Goal: Task Accomplishment & Management: Manage account settings

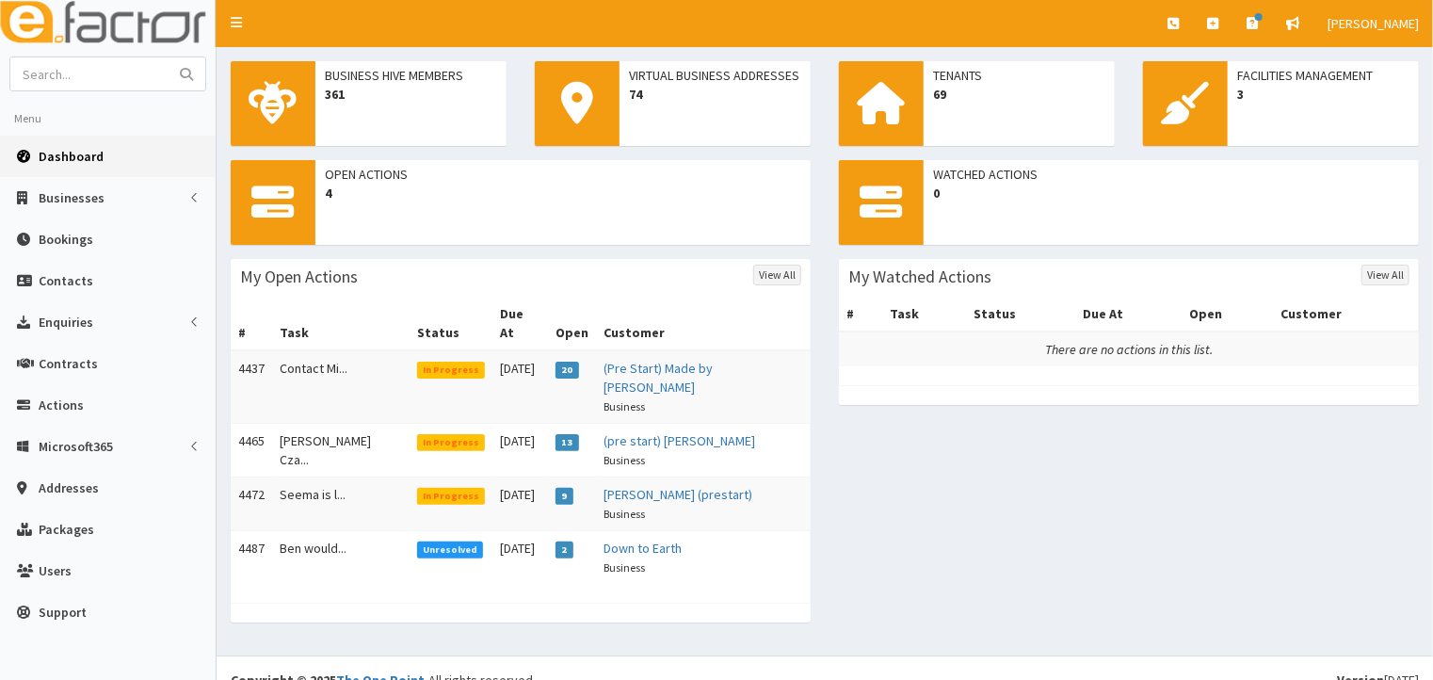
click at [428, 362] on span "In Progress" at bounding box center [451, 370] width 69 height 17
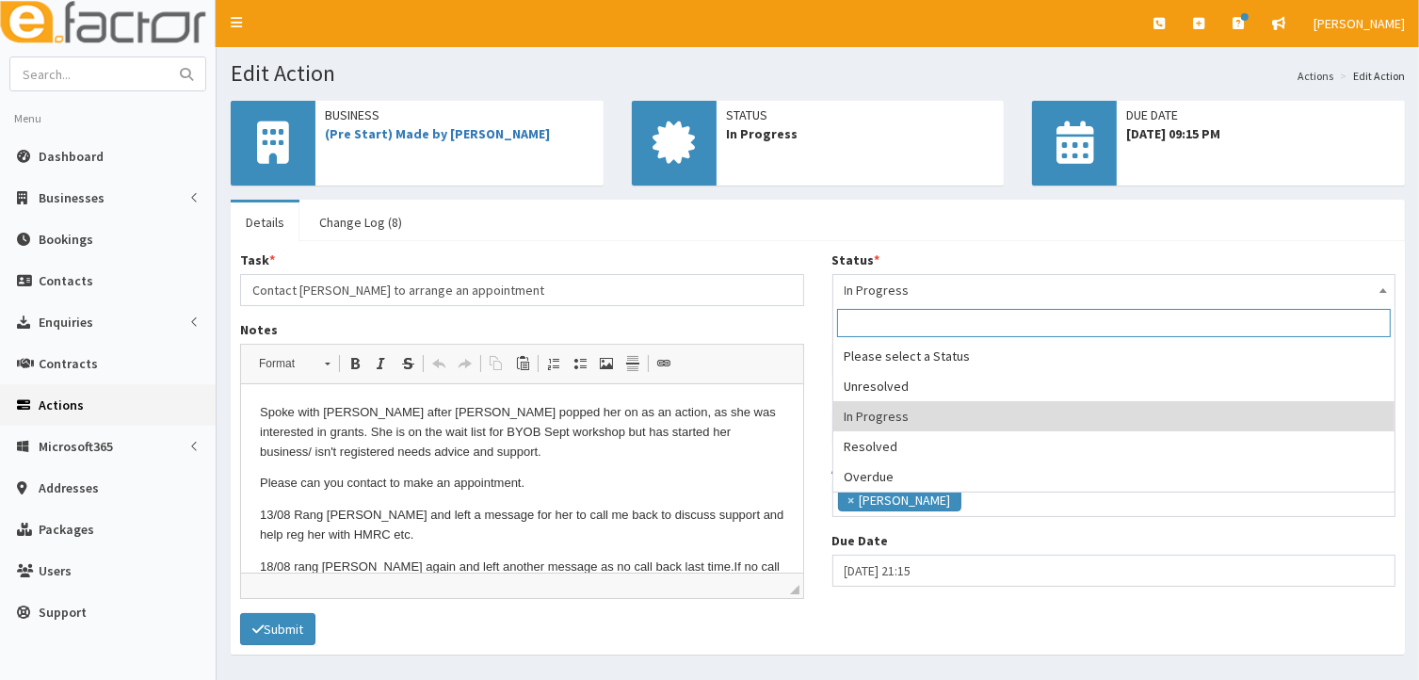
click at [1386, 292] on span at bounding box center [1383, 288] width 19 height 26
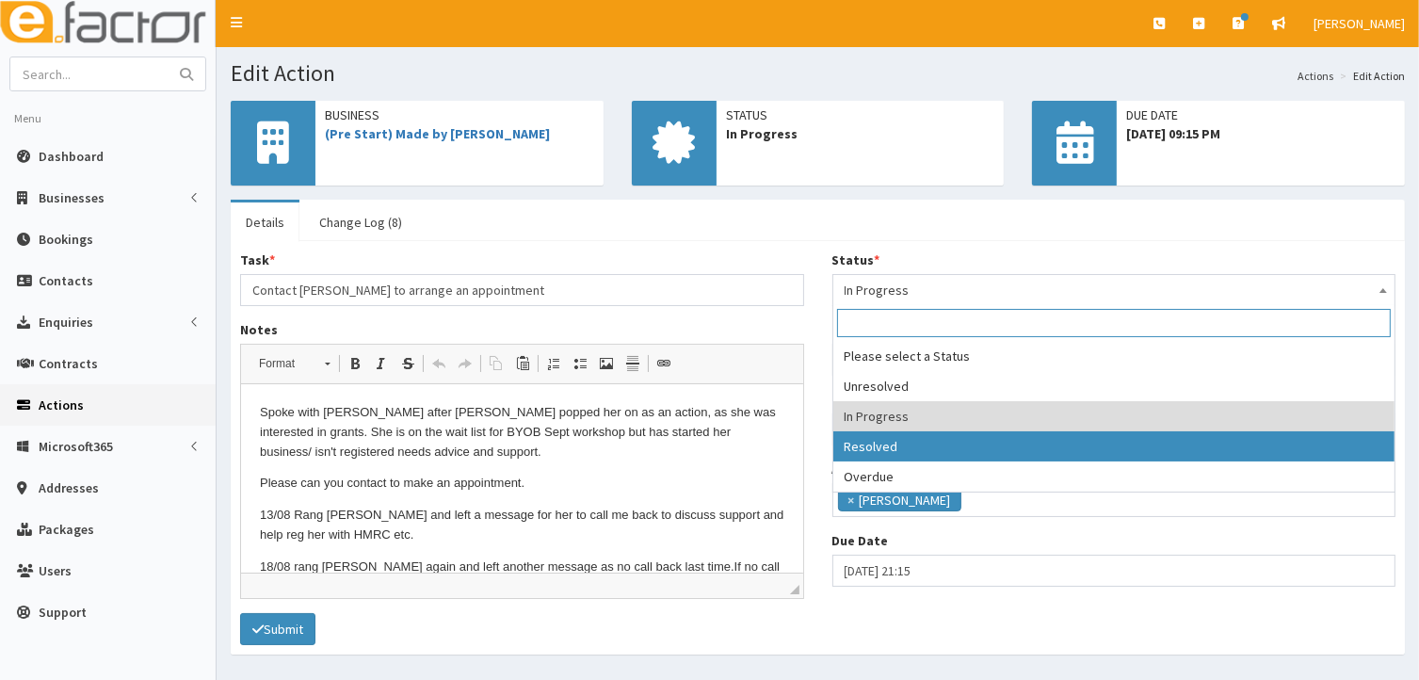
select select "3"
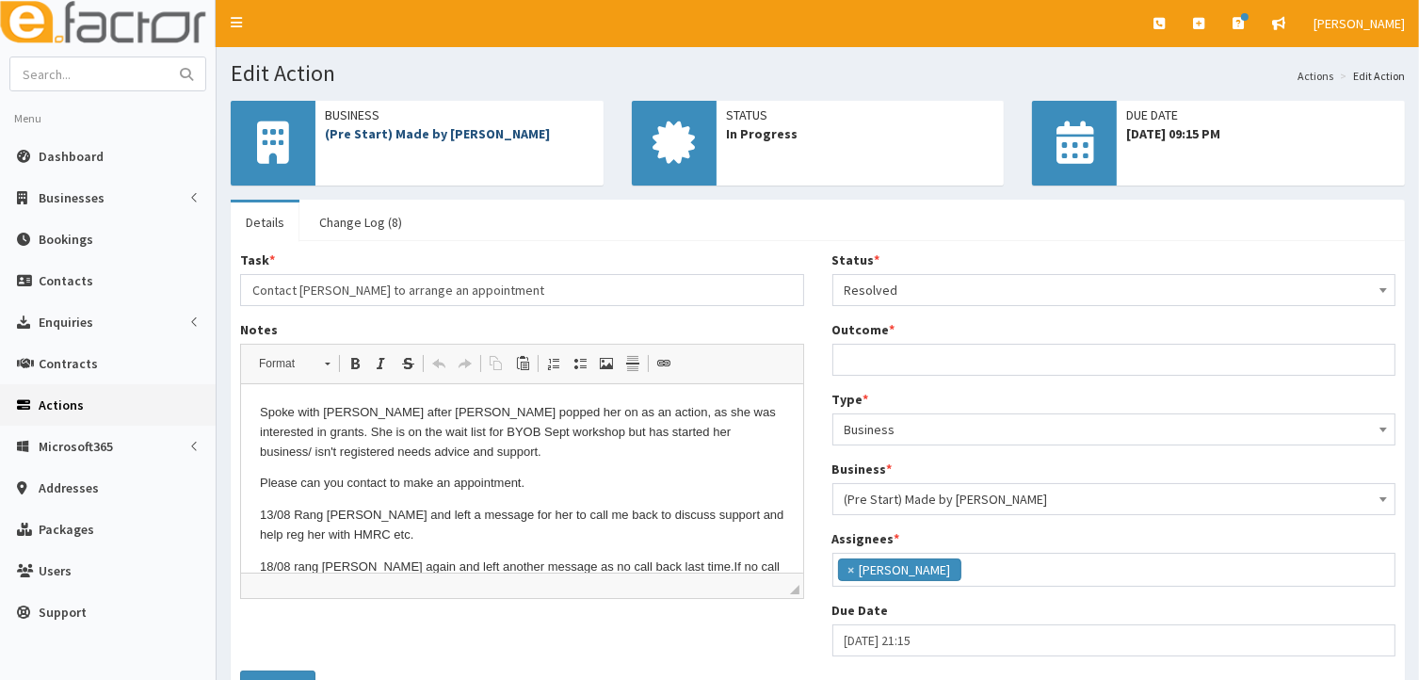
click at [415, 133] on link "(Pre Start) Made by [PERSON_NAME]" at bounding box center [437, 133] width 225 height 17
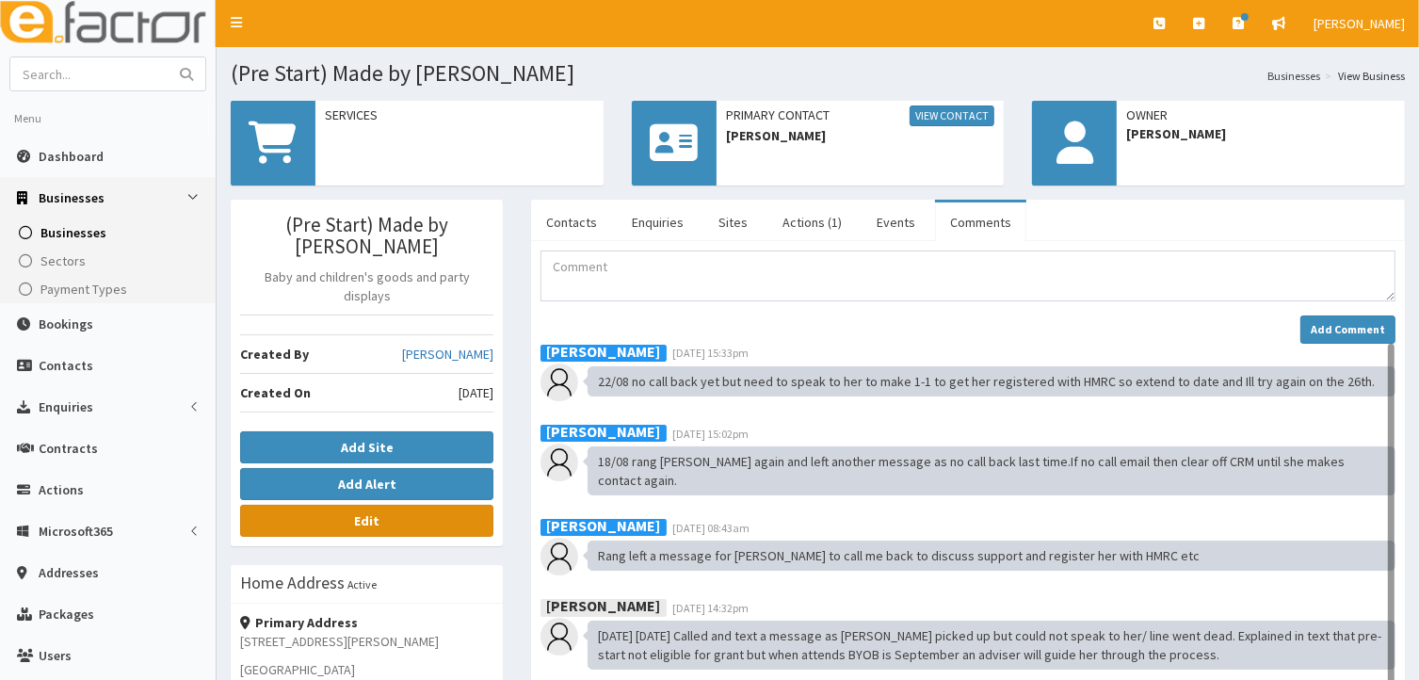
click at [392, 505] on link "Edit" at bounding box center [366, 521] width 253 height 32
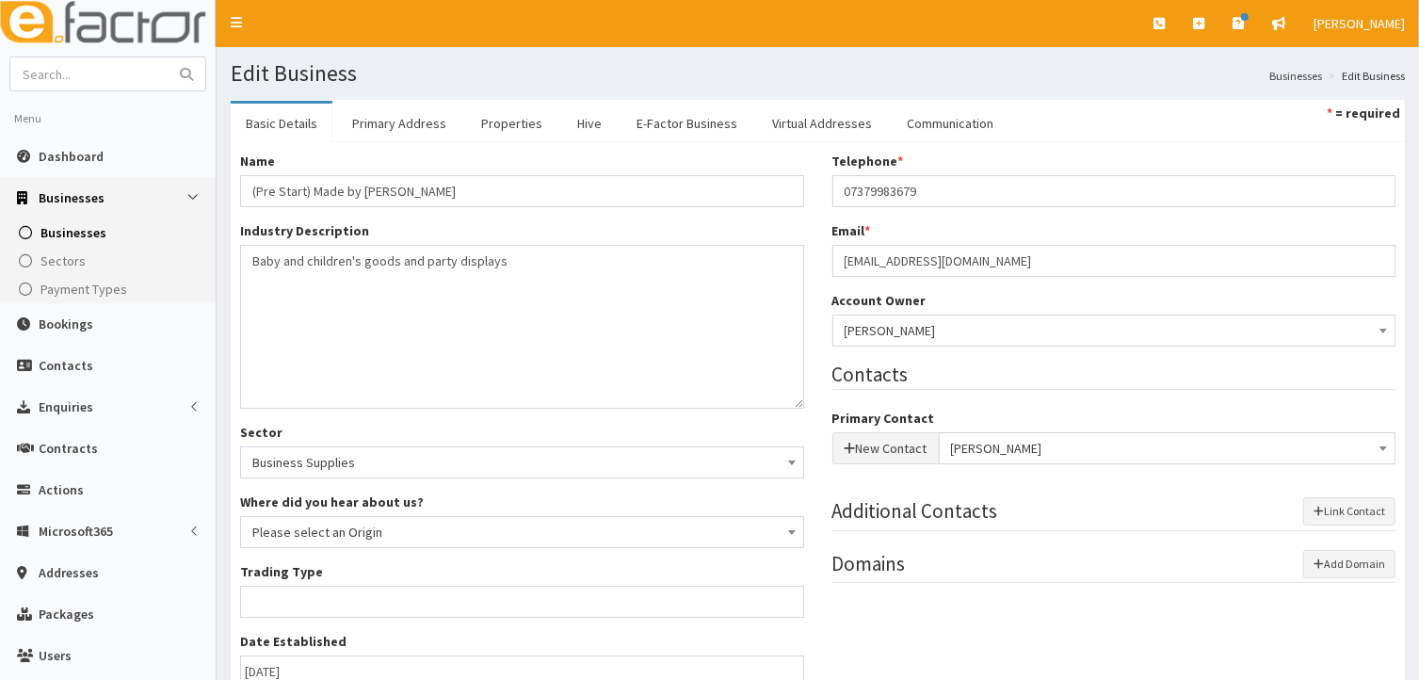
click at [264, 120] on link "Basic Details" at bounding box center [282, 124] width 102 height 40
click at [65, 155] on span "Dashboard" at bounding box center [71, 156] width 65 height 17
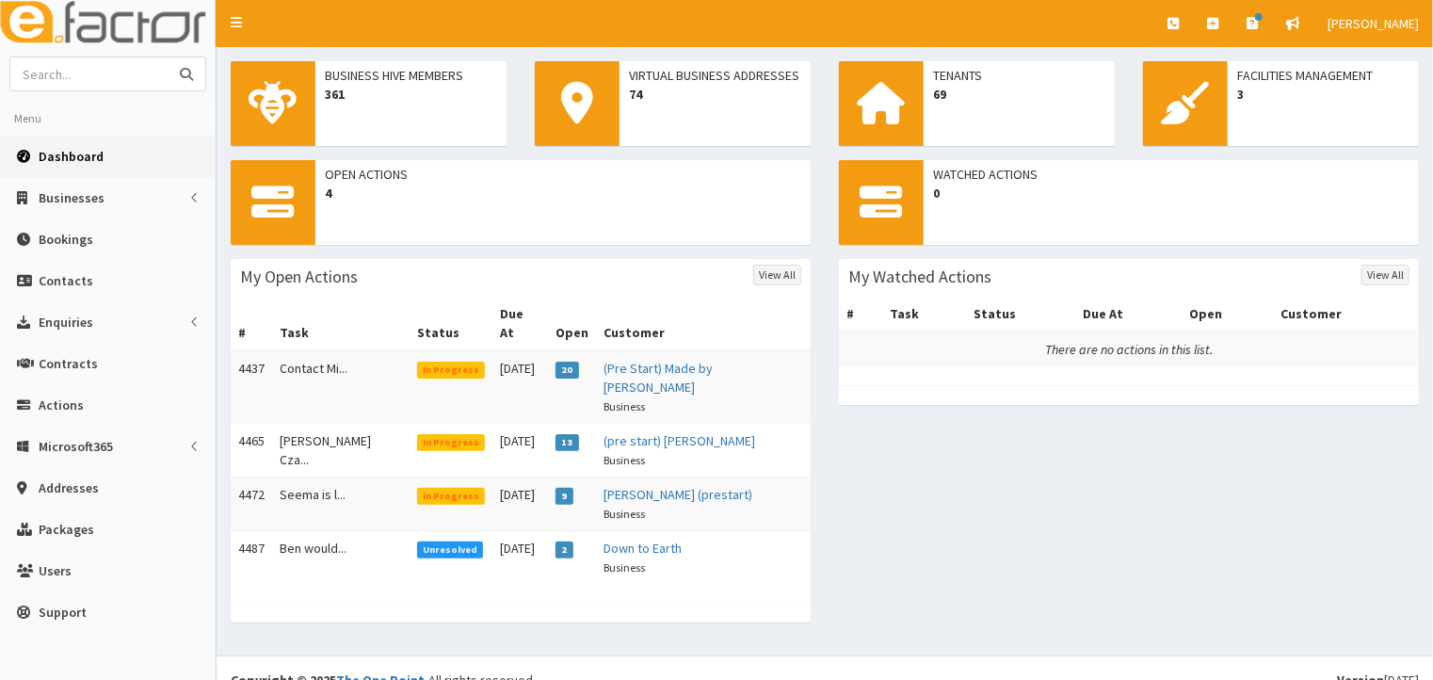
click at [64, 79] on input "text" at bounding box center [89, 73] width 158 height 33
type input "[PERSON_NAME]"
click at [187, 73] on icon "submit" at bounding box center [186, 74] width 13 height 13
click at [427, 362] on span "In Progress" at bounding box center [451, 370] width 69 height 17
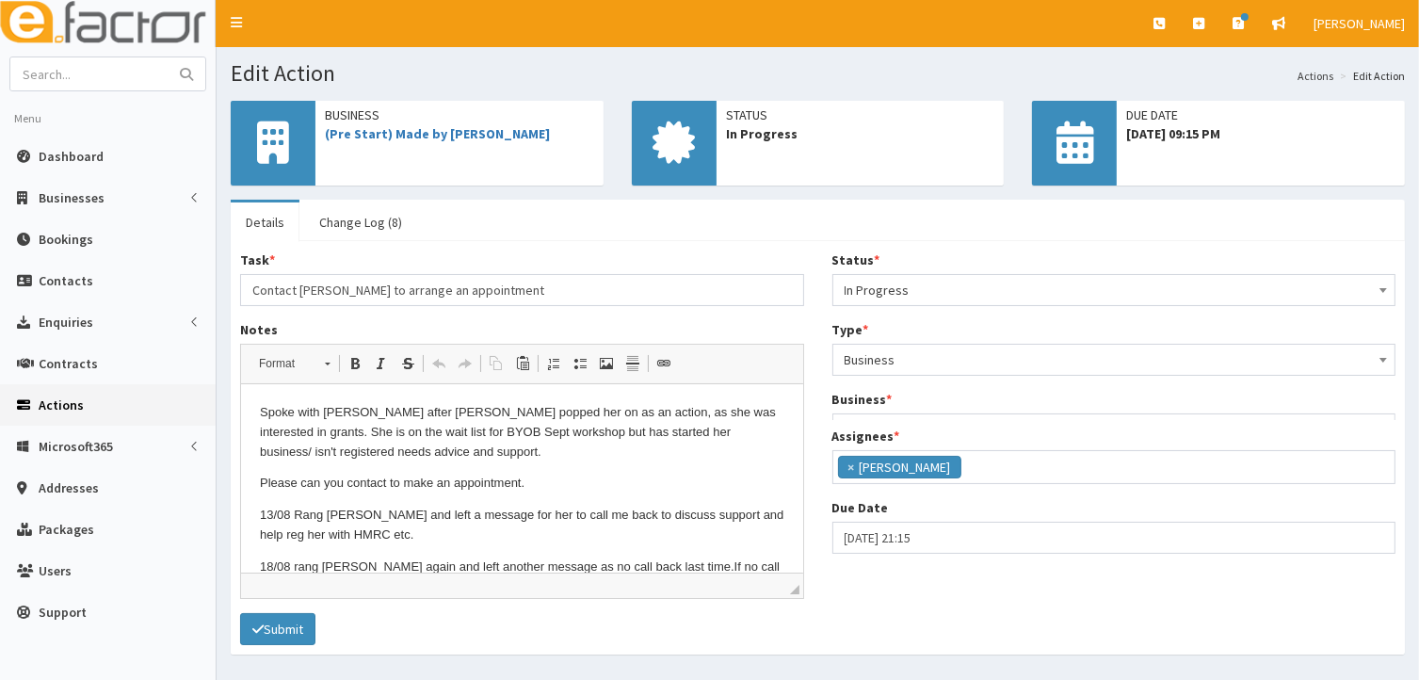
scroll to position [46, 0]
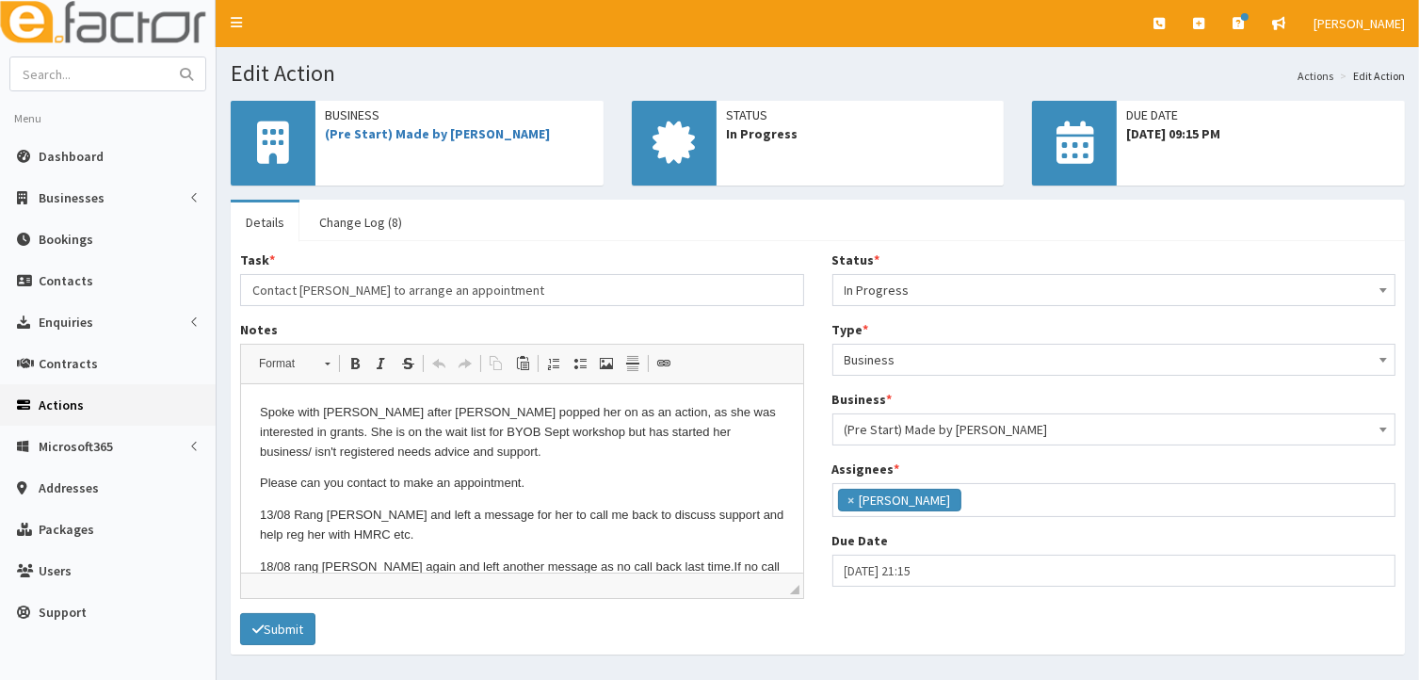
click at [1380, 291] on b at bounding box center [1383, 290] width 8 height 5
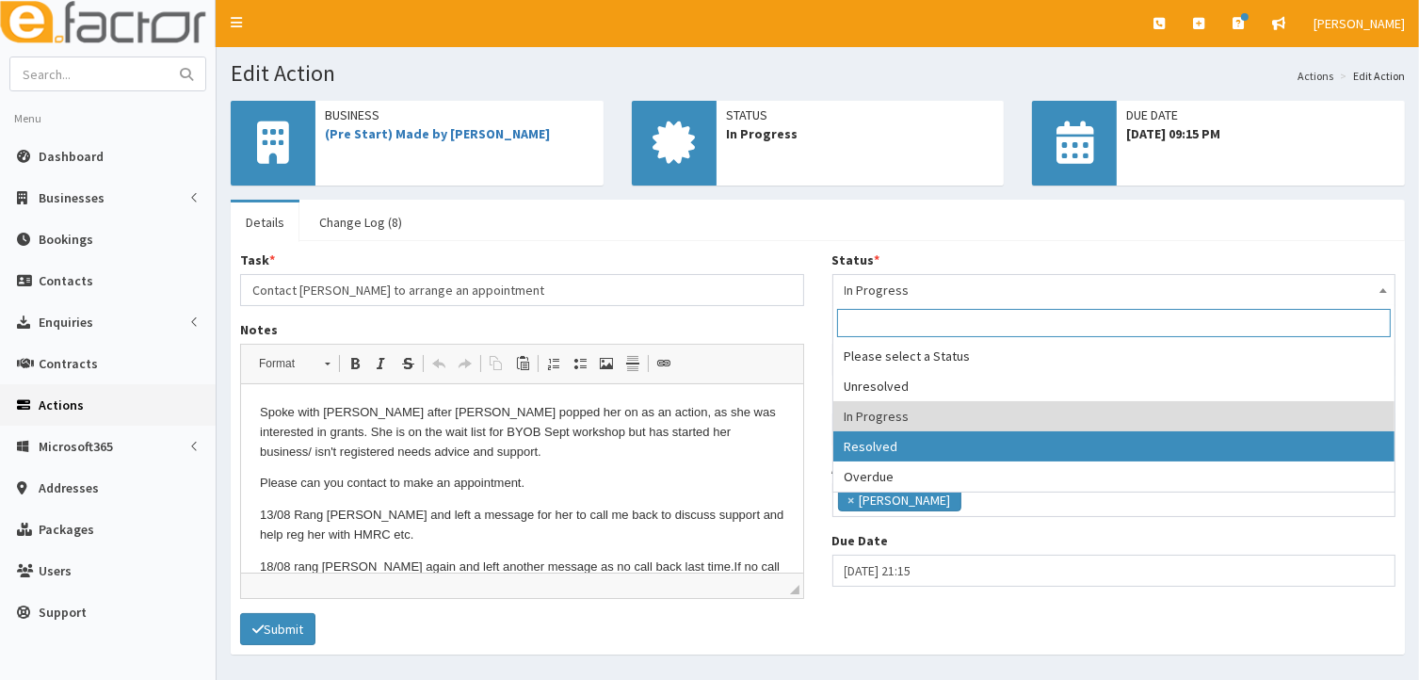
select select "3"
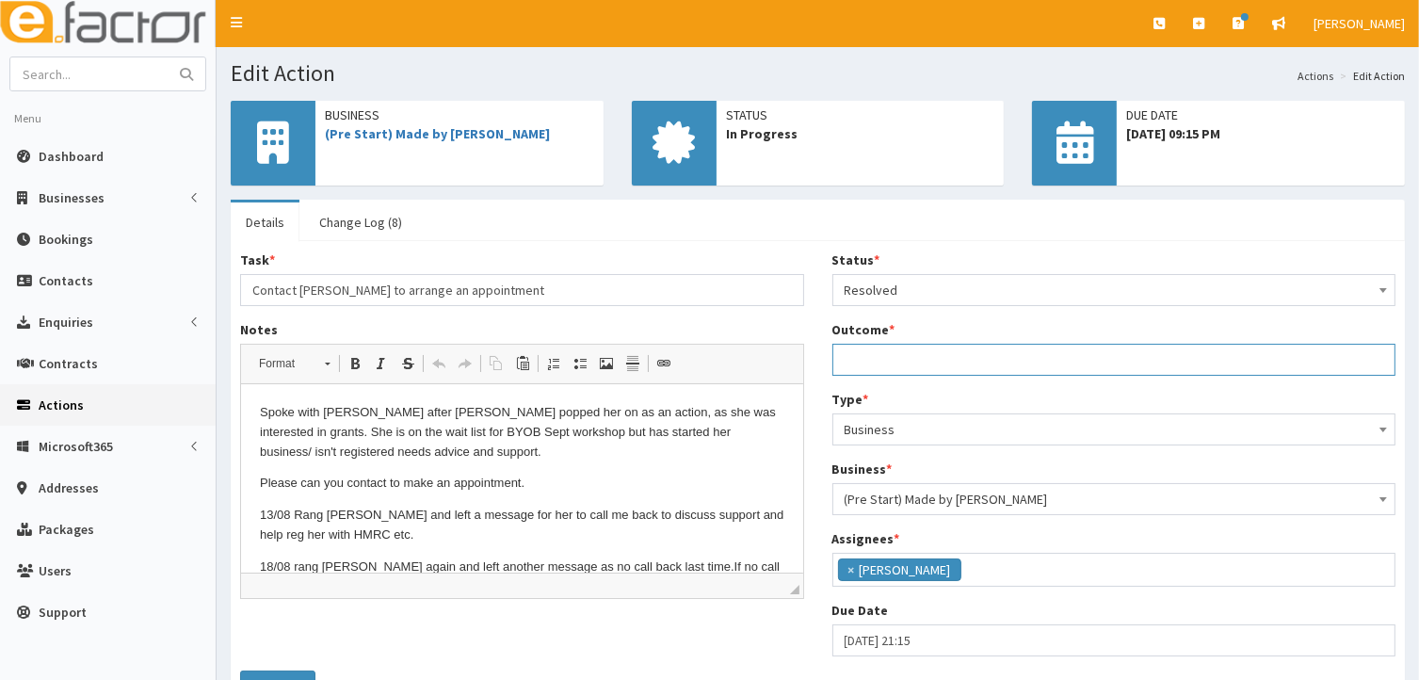
click at [863, 359] on input "Outcome *" at bounding box center [1114, 360] width 564 height 32
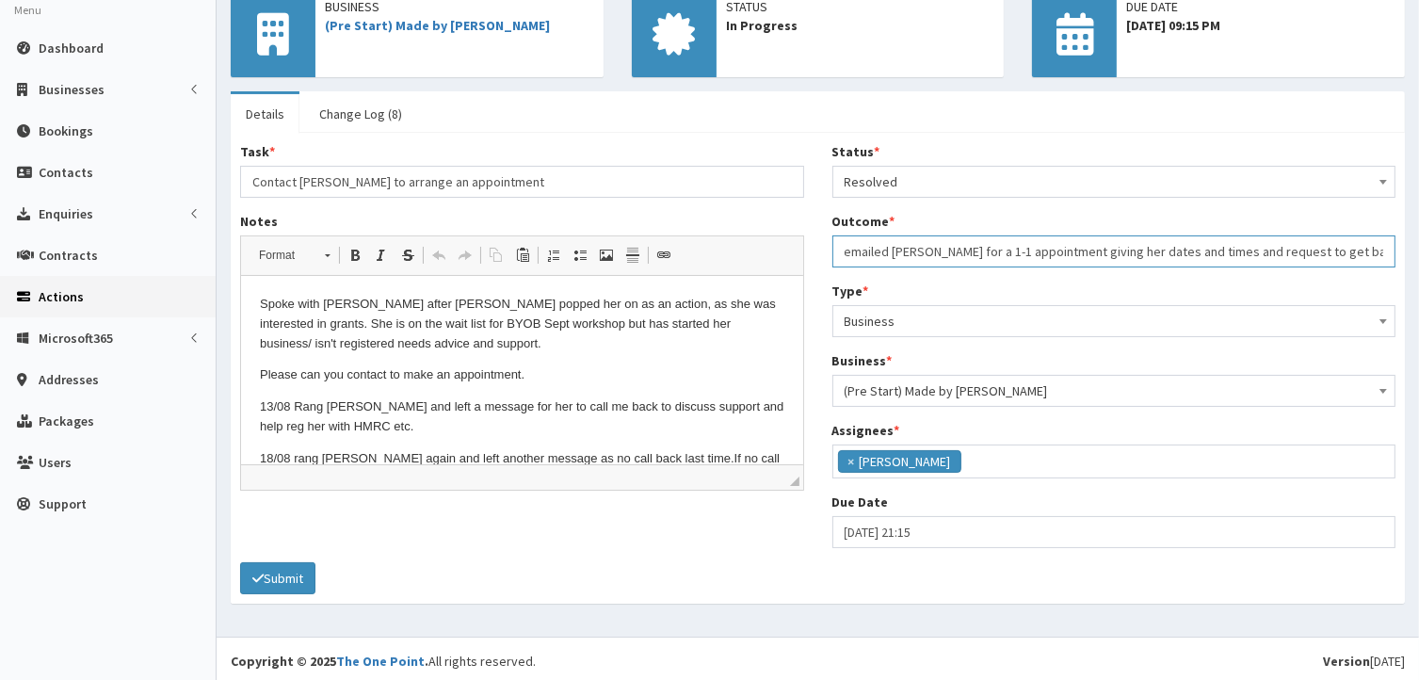
scroll to position [112, 0]
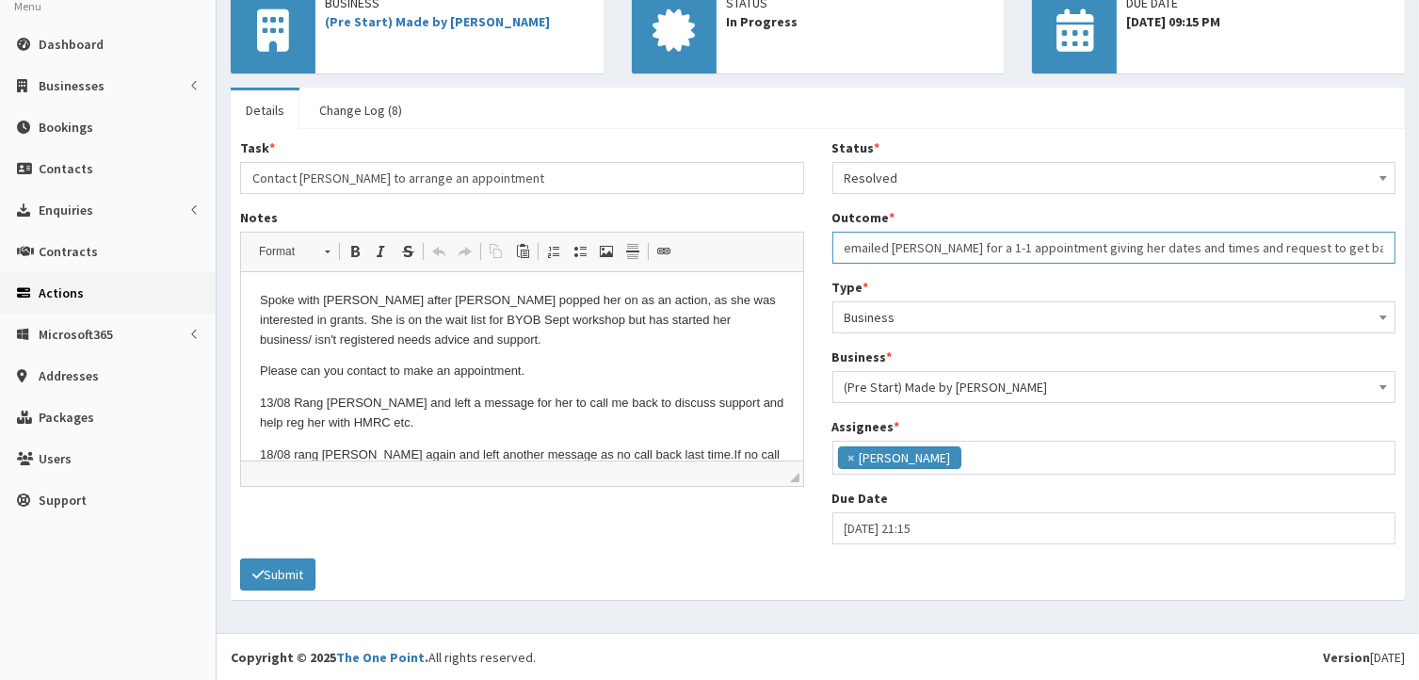
type input "emailed Miriam for a 1-1 appointment giving her dates and times and request to …"
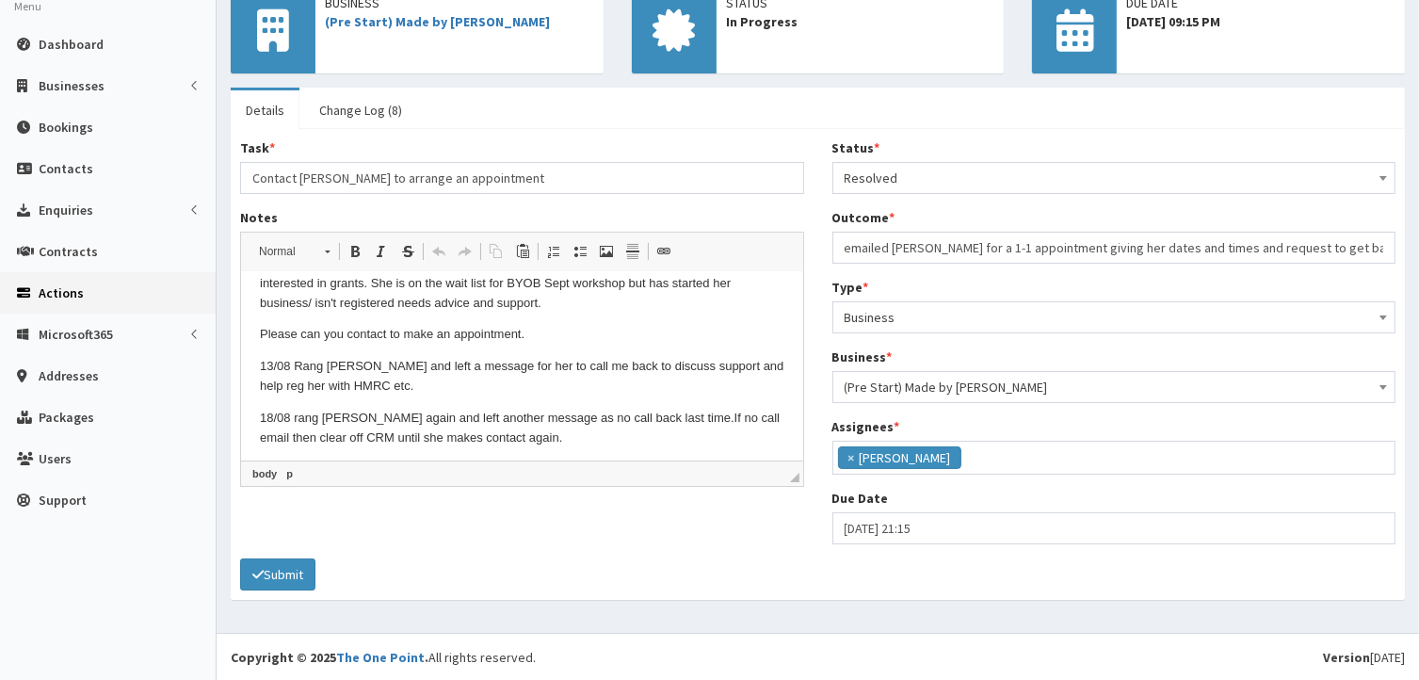
scroll to position [94, 0]
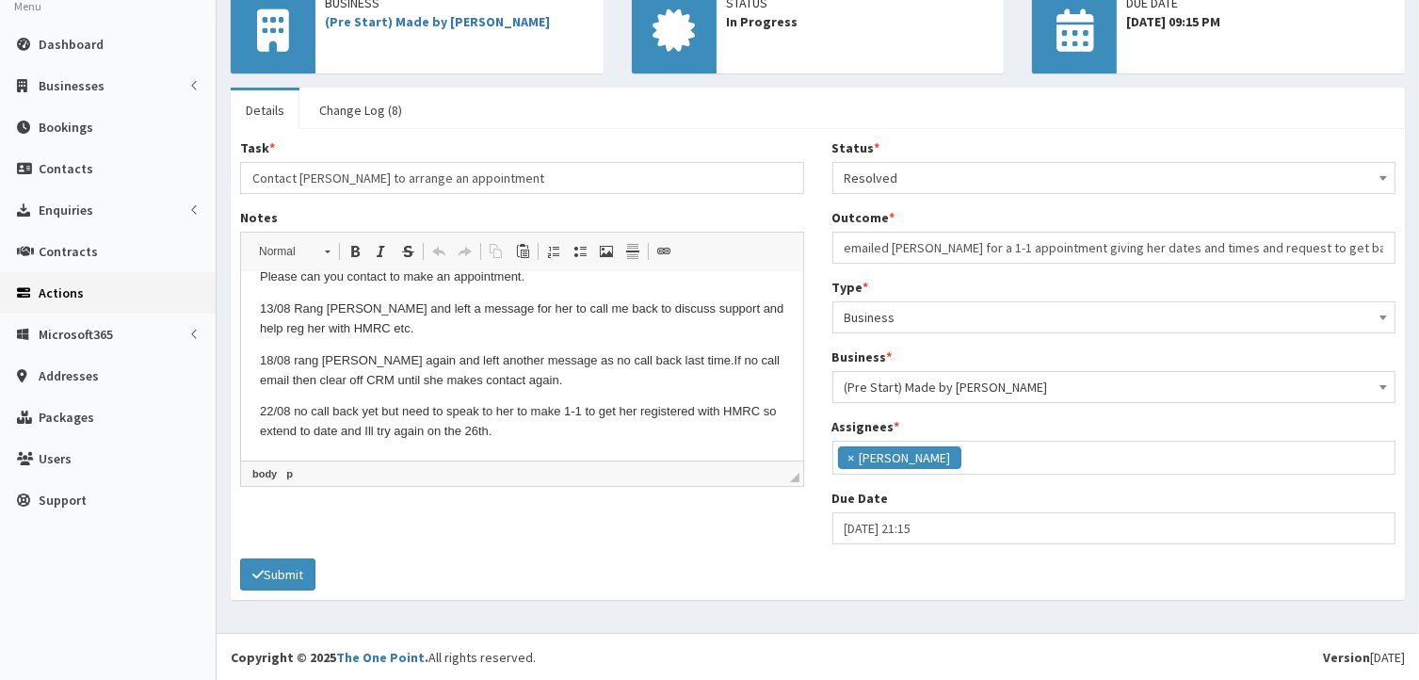
click at [512, 438] on p "22/08 no call back yet but need to speak to her to make 1-1 to get her register…" at bounding box center [521, 422] width 524 height 40
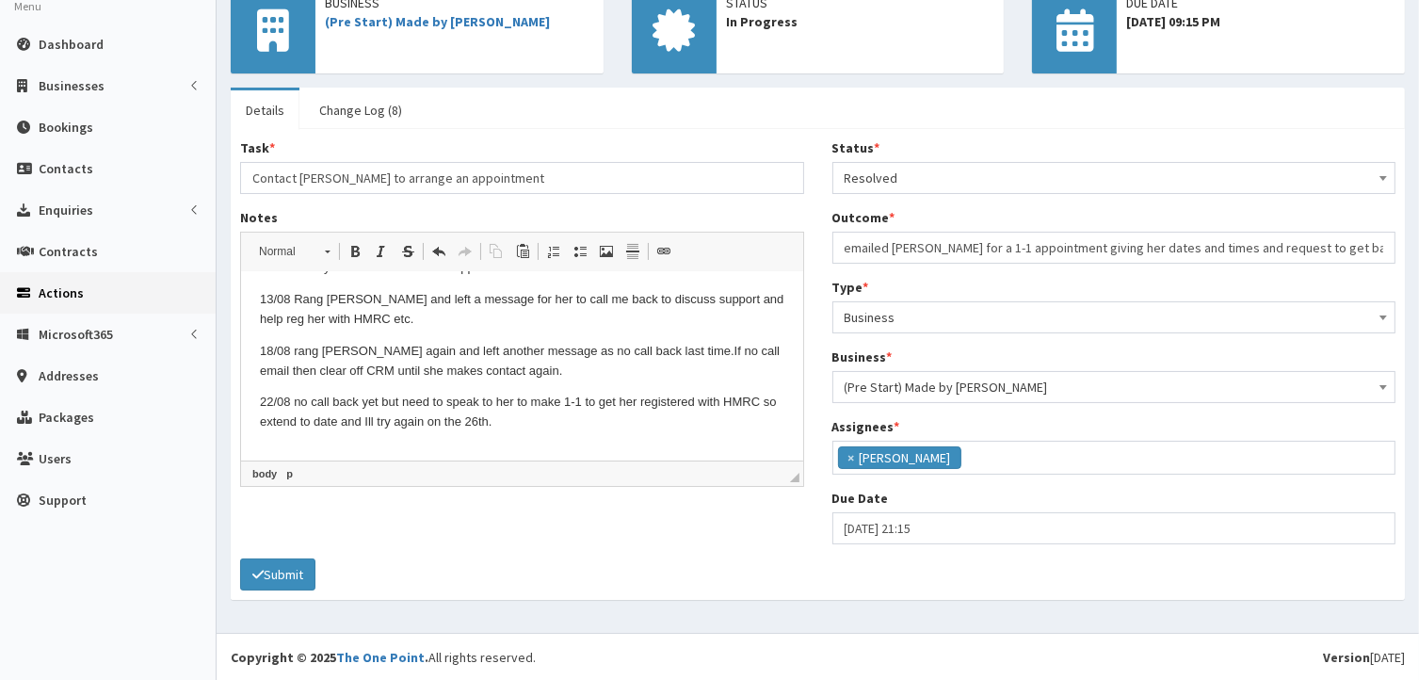
scroll to position [105, 0]
click at [302, 576] on button "Submit" at bounding box center [277, 574] width 75 height 32
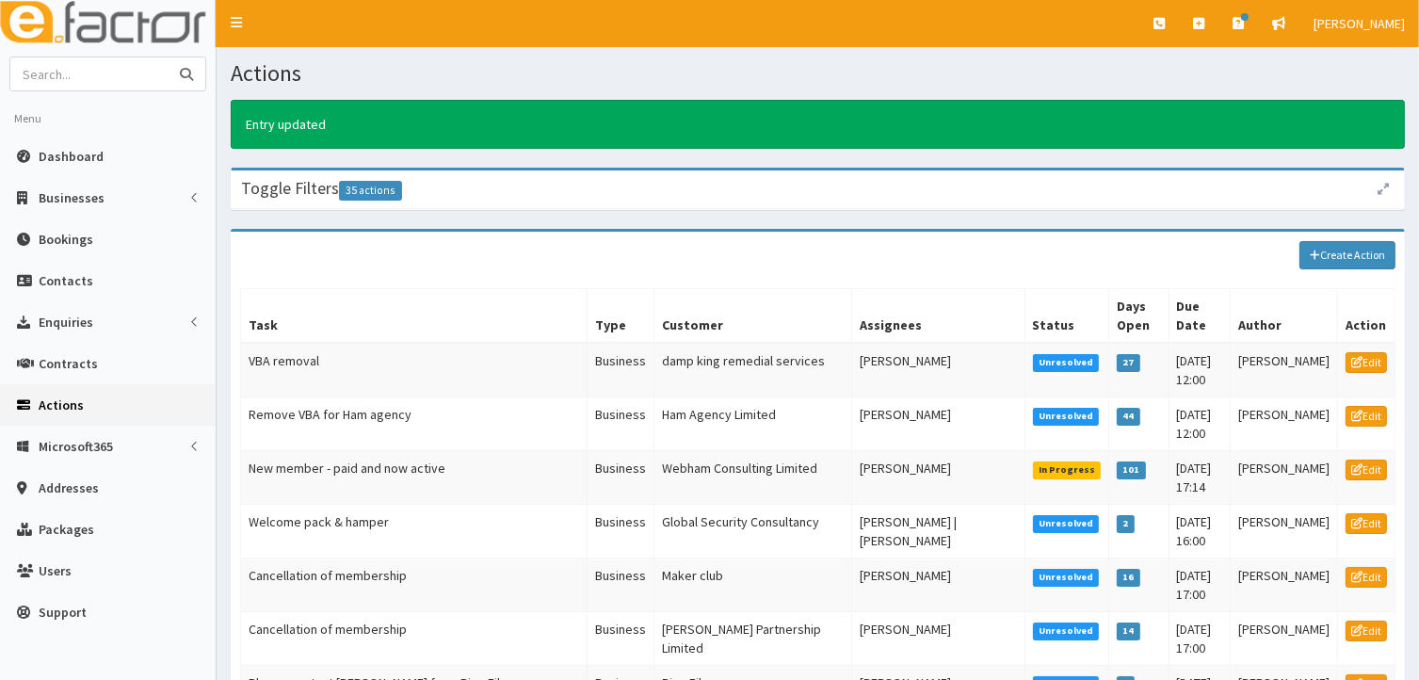
click at [38, 71] on input "text" at bounding box center [89, 73] width 158 height 33
type input "miriam"
click at [184, 73] on icon "submit" at bounding box center [186, 74] width 13 height 13
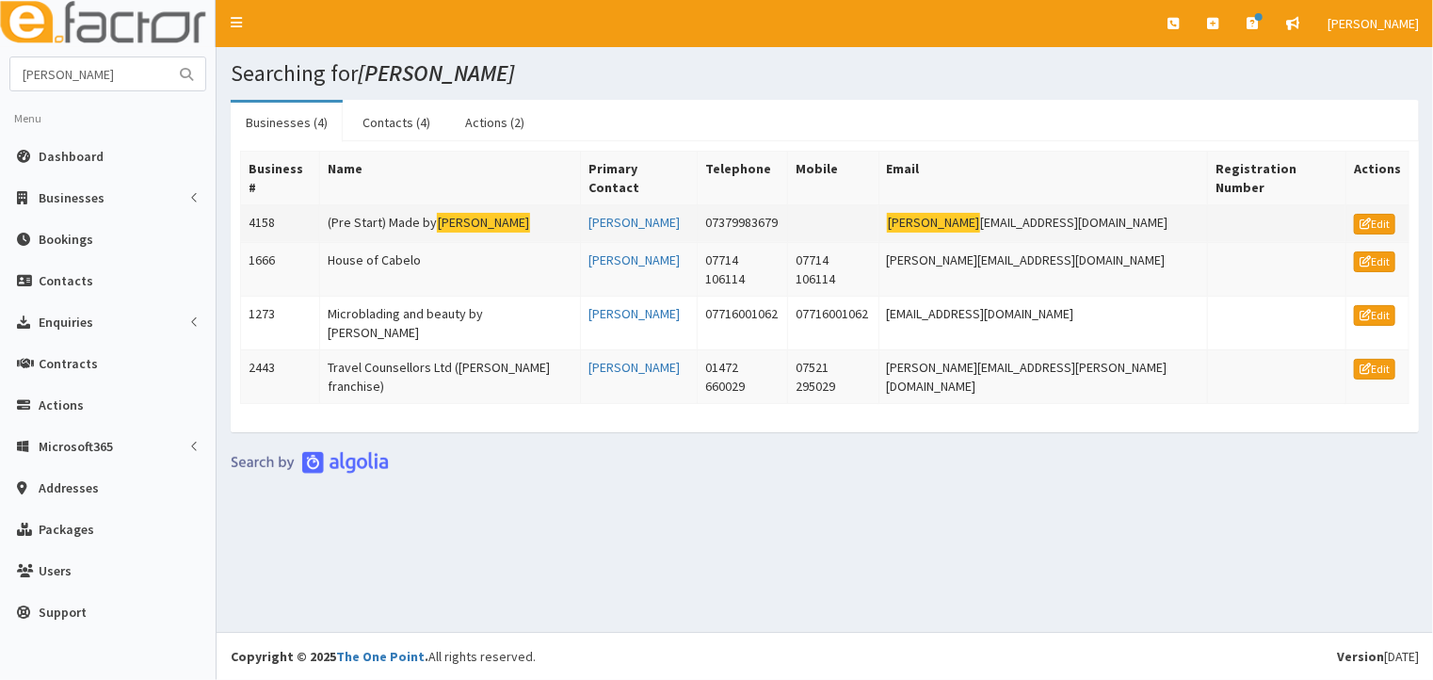
click at [369, 205] on td "(Pre Start) Made by [PERSON_NAME]" at bounding box center [450, 224] width 262 height 38
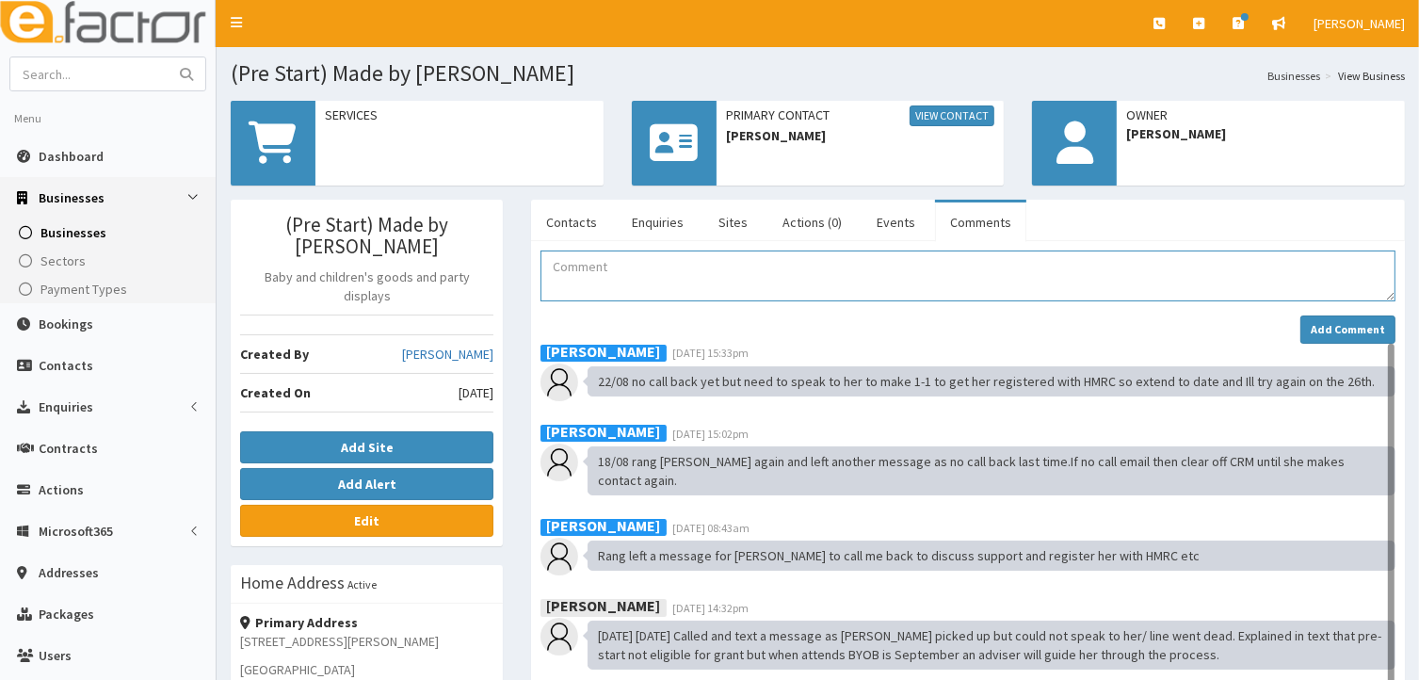
click at [570, 264] on textarea "Comment" at bounding box center [967, 275] width 855 height 51
paste textarea "Hi [PERSON_NAME], I have been trying to telephone you as a follow up to book in…"
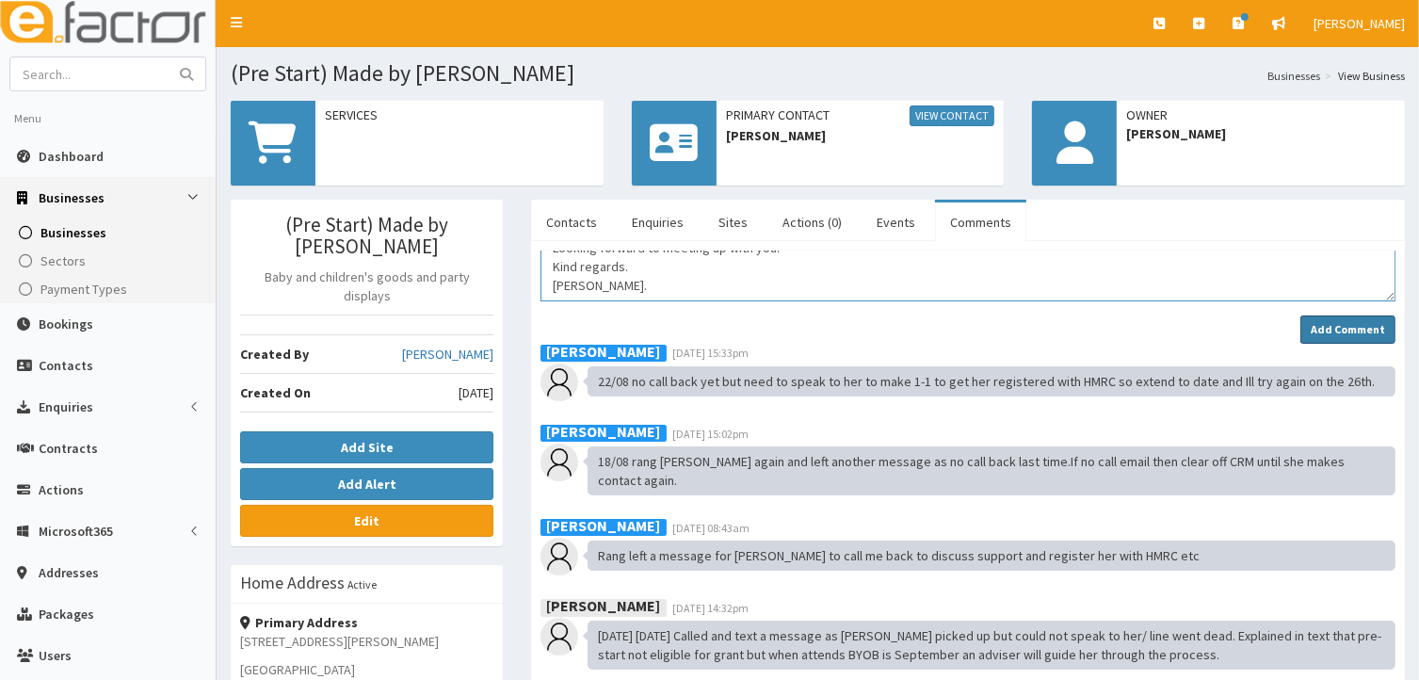
type textarea "Hi [PERSON_NAME], I have been trying to telephone you as a follow up to book in…"
click at [1315, 329] on strong "Add Comment" at bounding box center [1348, 329] width 74 height 14
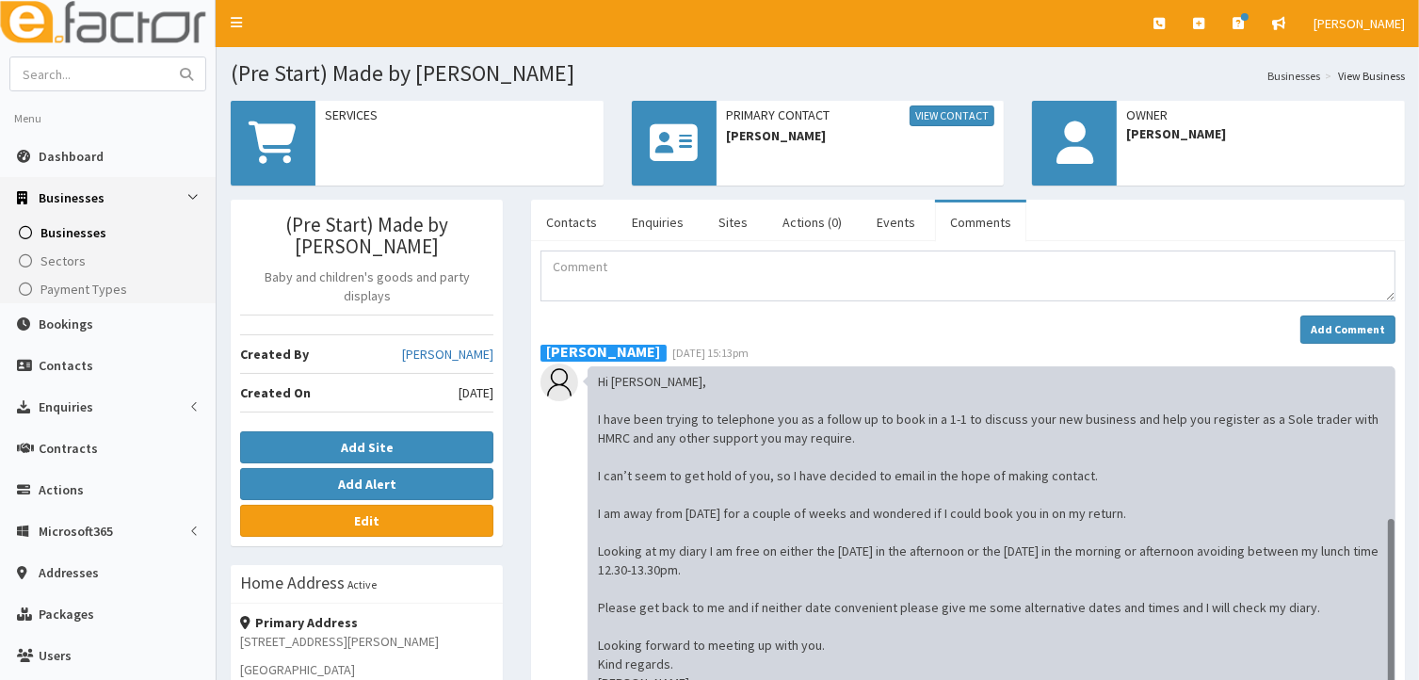
scroll to position [240, 0]
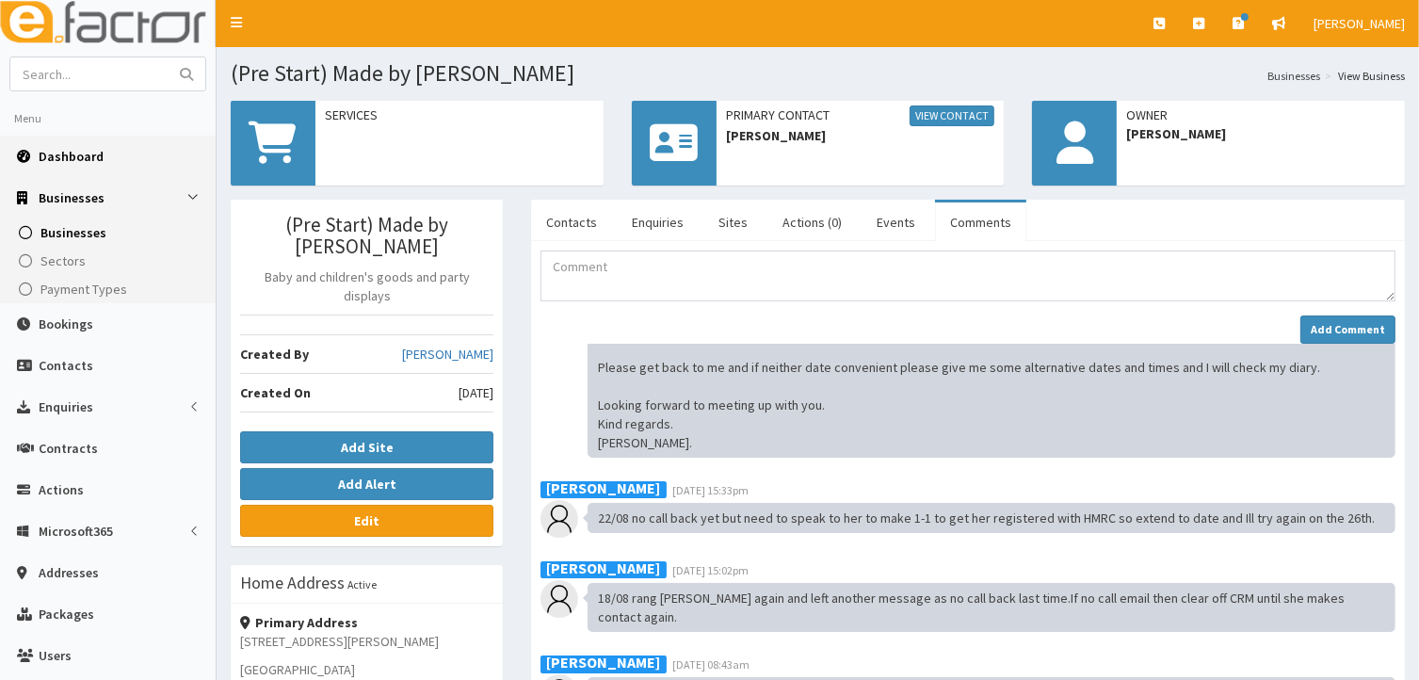
click at [79, 158] on span "Dashboard" at bounding box center [71, 156] width 65 height 17
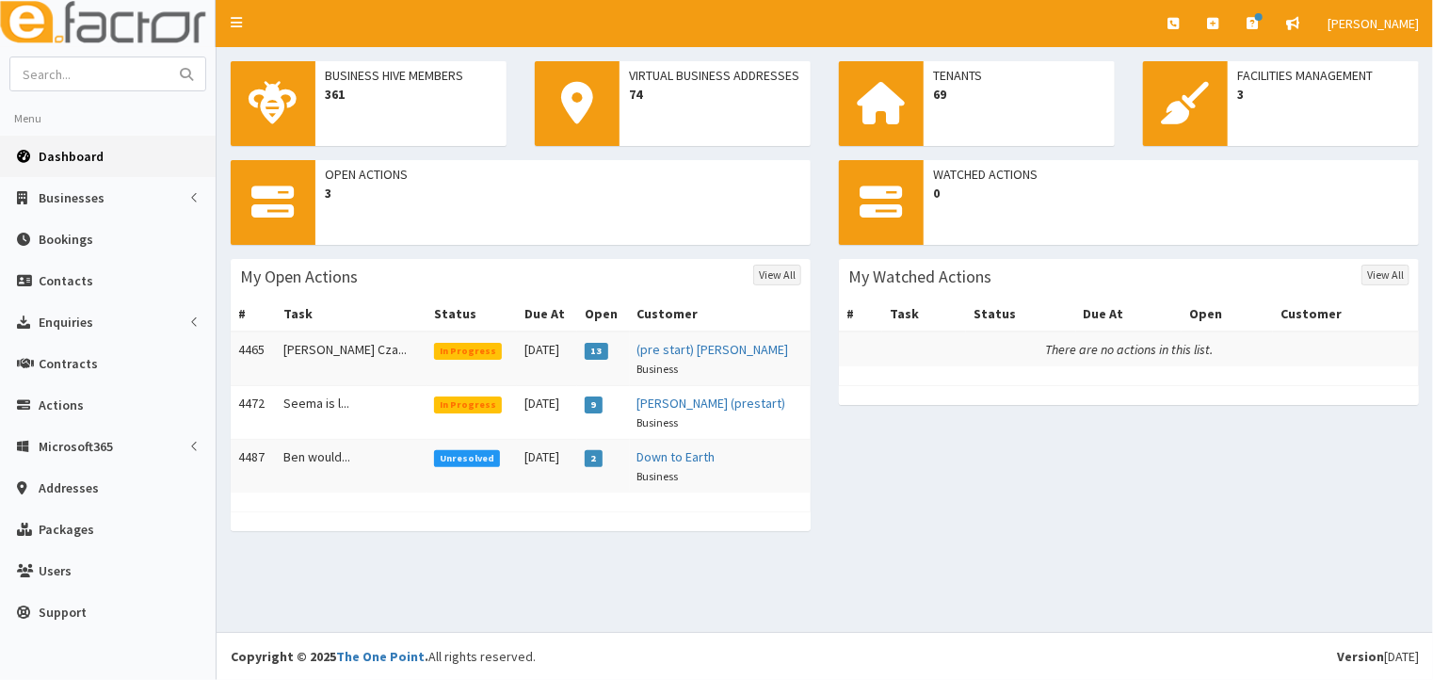
click at [434, 405] on span "In Progress" at bounding box center [468, 404] width 69 height 17
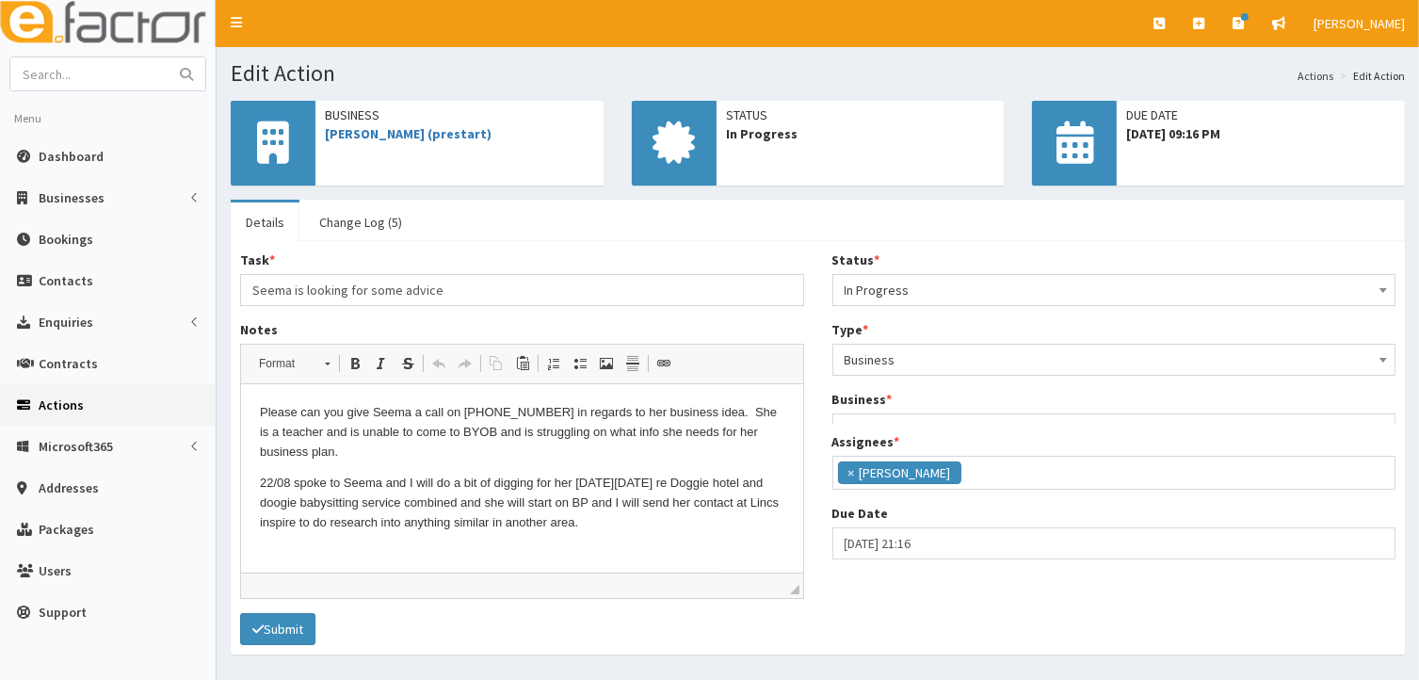
scroll to position [46, 0]
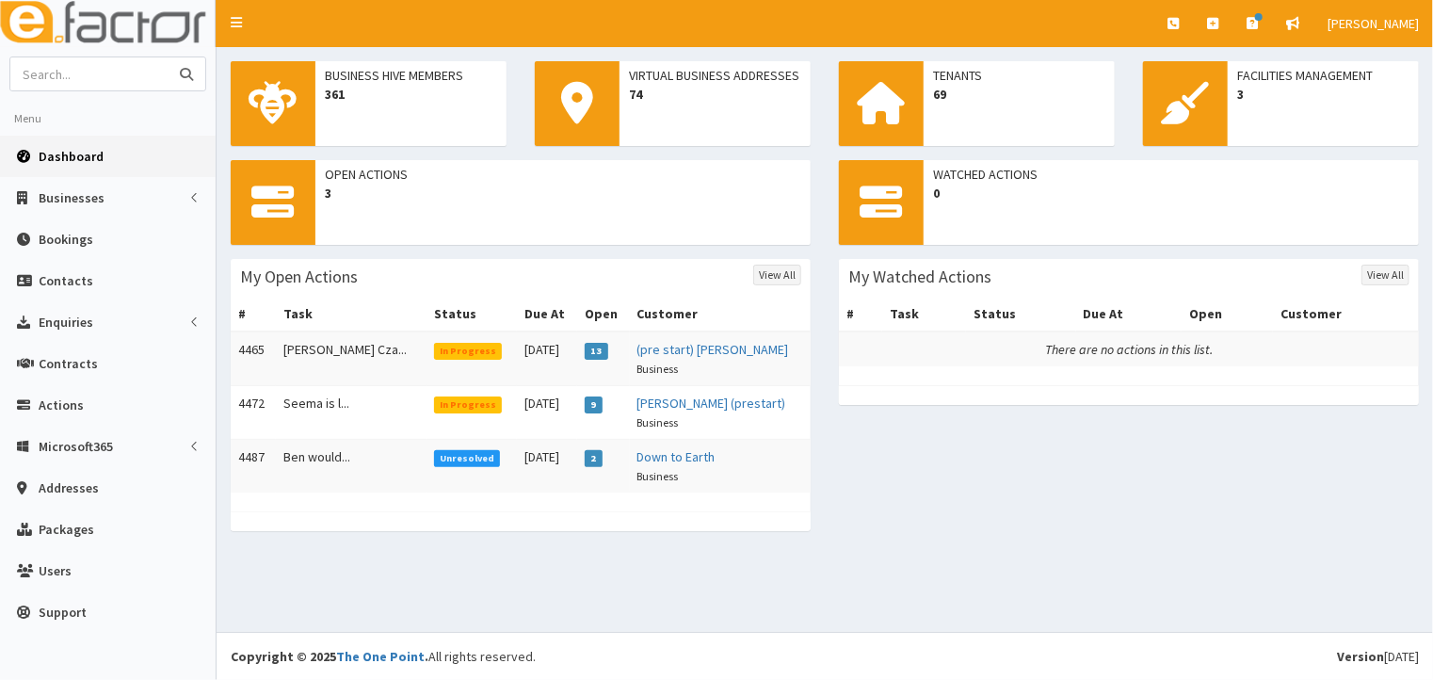
click at [101, 75] on input "text" at bounding box center [89, 73] width 158 height 33
type input "seema"
click at [187, 72] on icon "submit" at bounding box center [186, 74] width 13 height 13
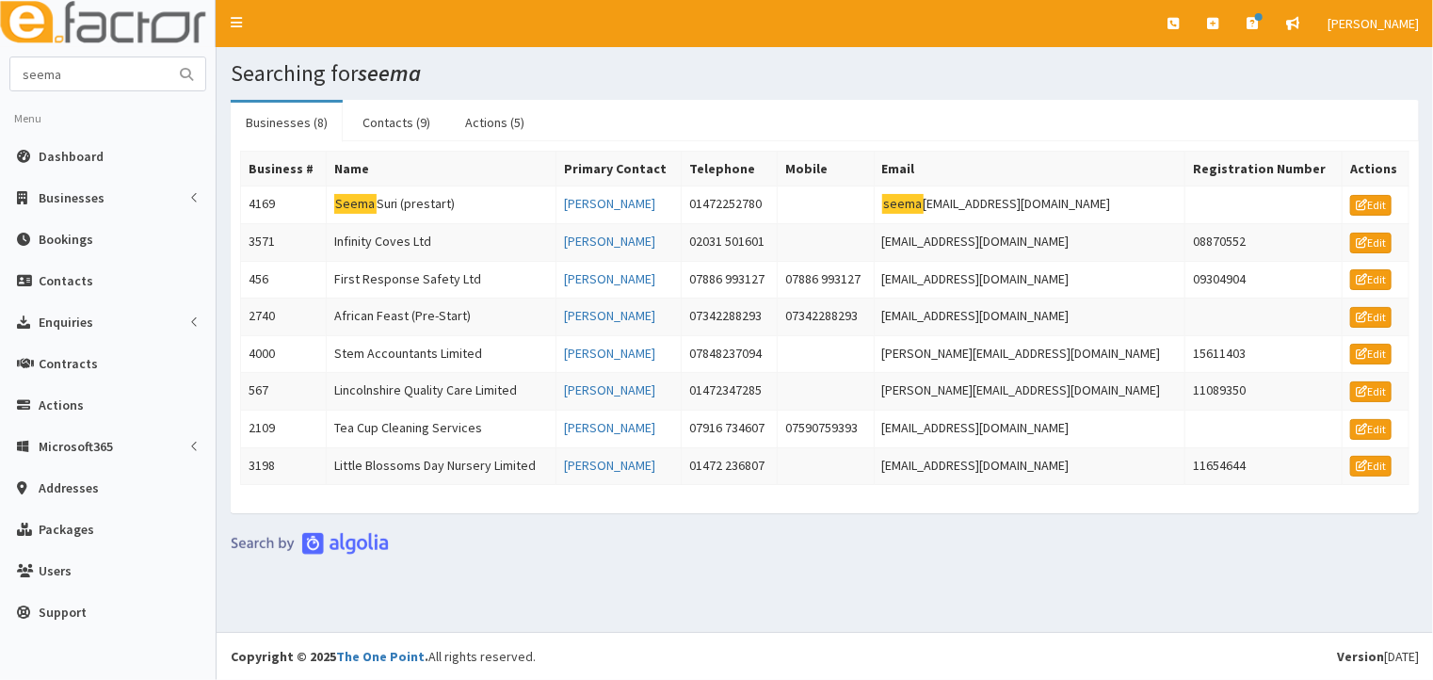
click at [598, 619] on div "Searching for seema Businesses (8) Contacts (9) Actions (5) Business # Name Pri…" at bounding box center [825, 339] width 1217 height 585
